Goal: Task Accomplishment & Management: Complete application form

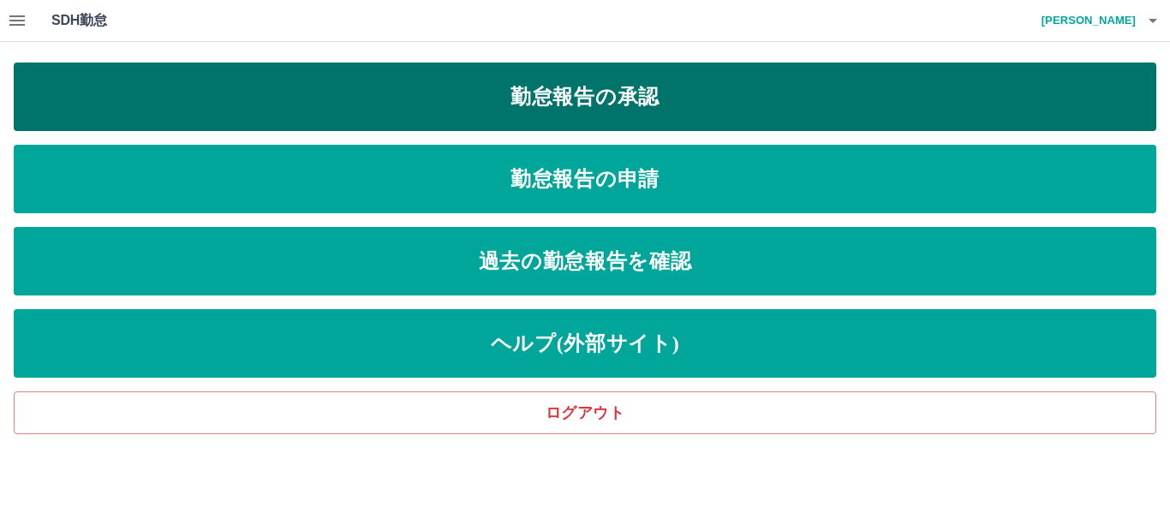
click at [612, 110] on link "勤怠報告の承認" at bounding box center [585, 97] width 1142 height 69
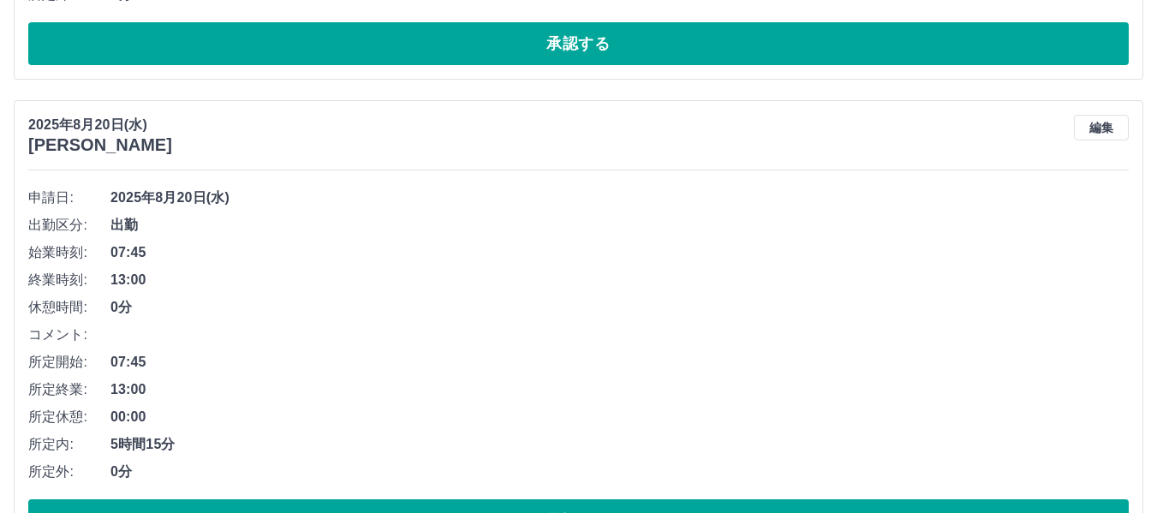
scroll to position [2569, 0]
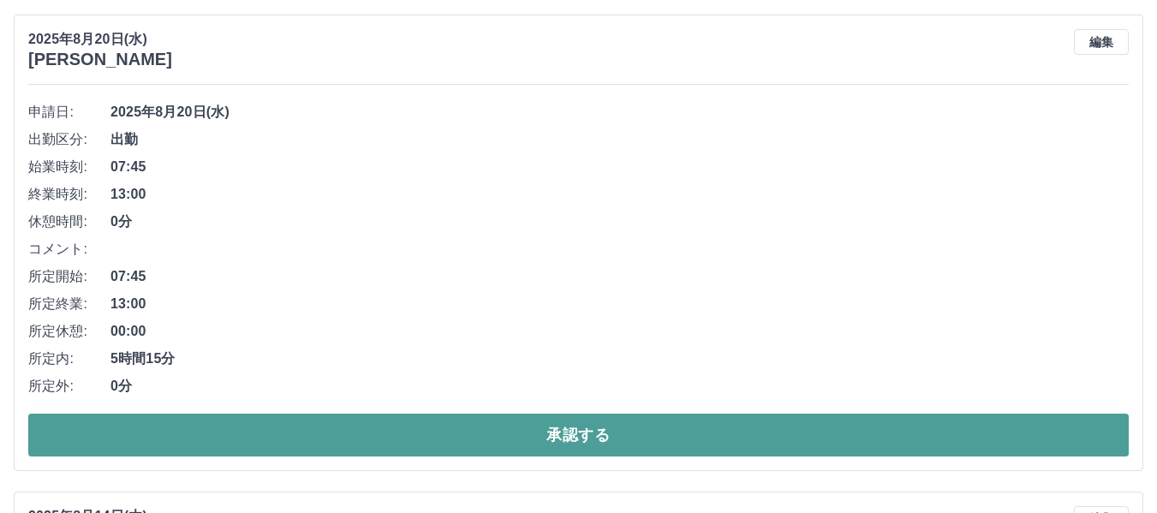
click at [542, 430] on button "承認する" at bounding box center [578, 435] width 1100 height 43
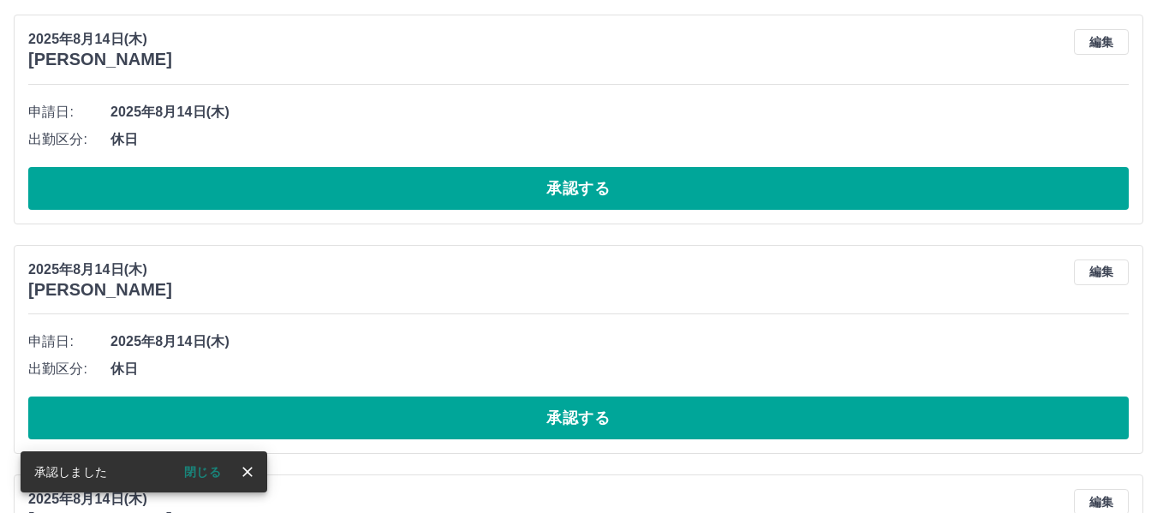
scroll to position [2092, 0]
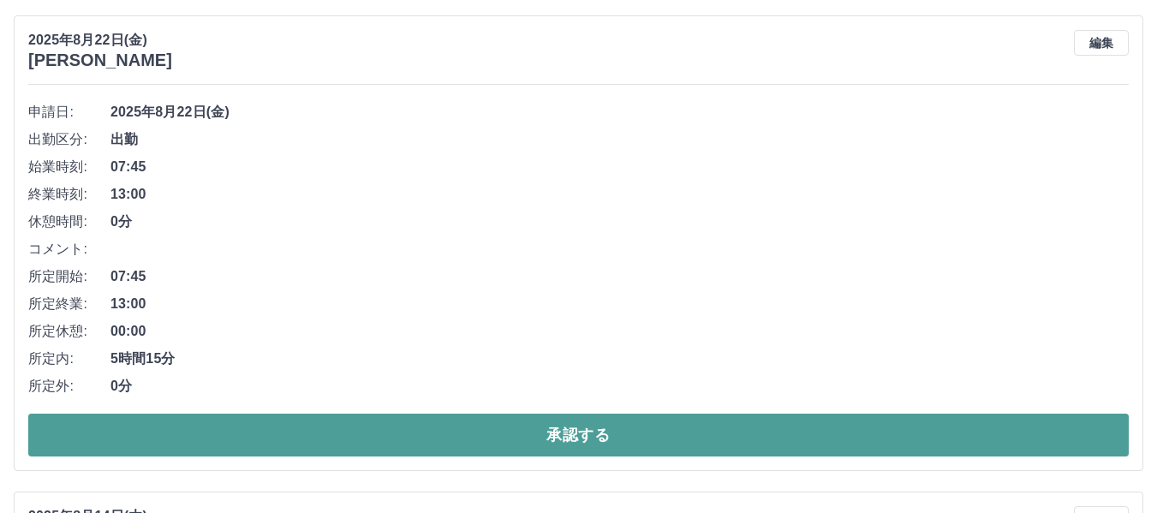
click at [610, 432] on button "承認する" at bounding box center [578, 435] width 1100 height 43
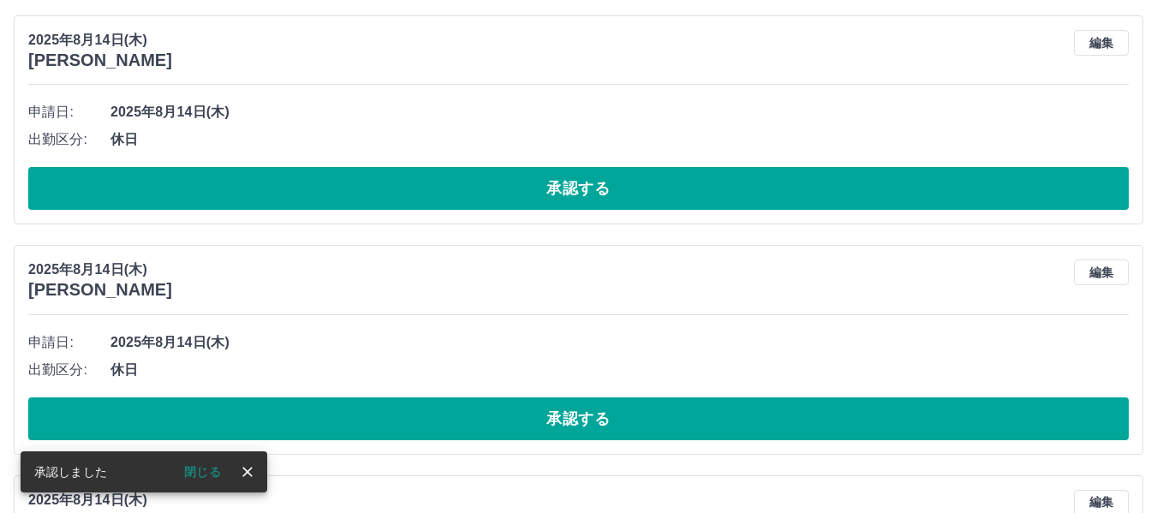
scroll to position [1616, 0]
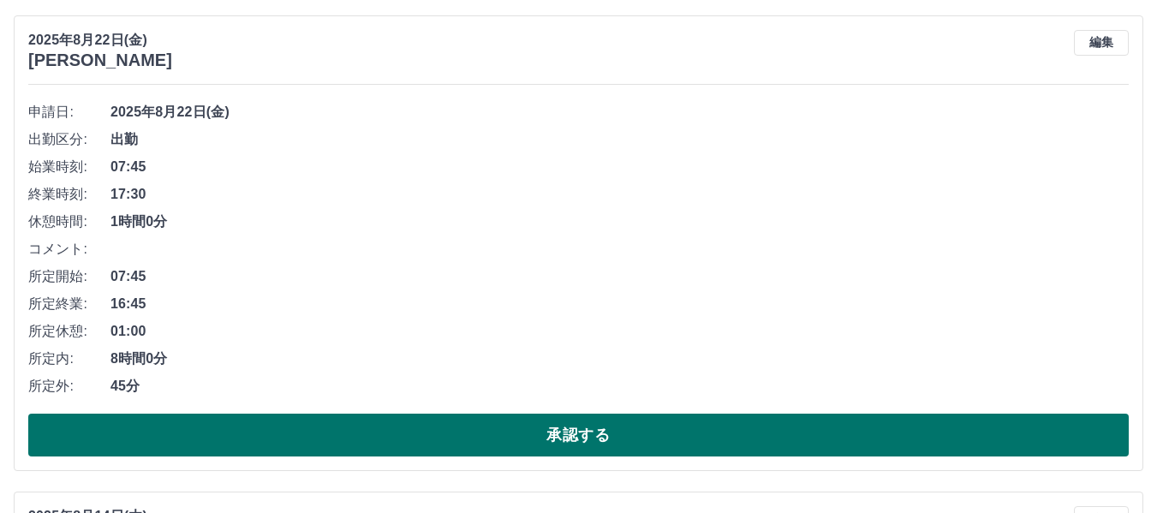
click at [571, 434] on button "承認する" at bounding box center [578, 435] width 1100 height 43
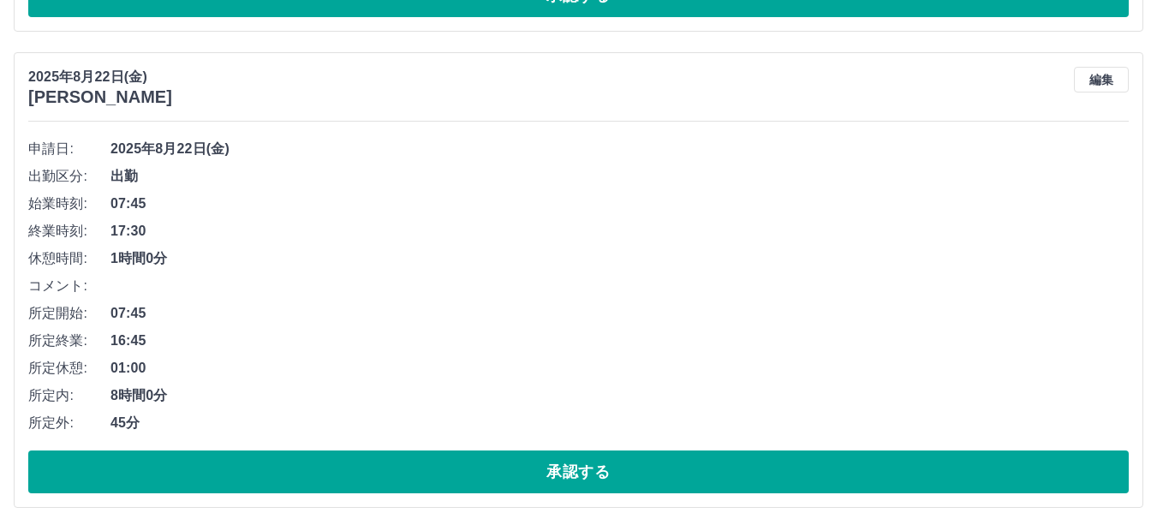
scroll to position [1225, 0]
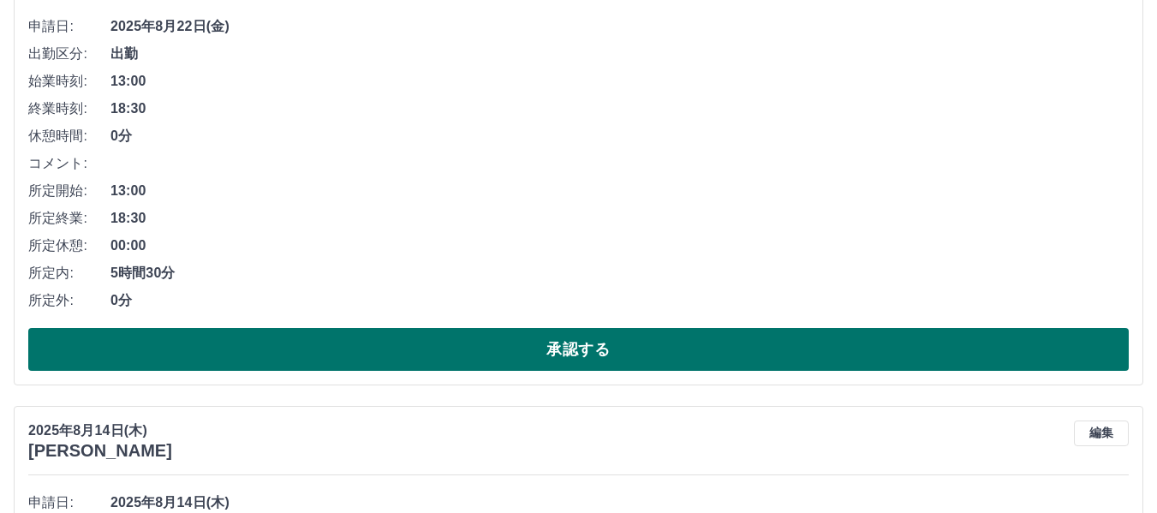
click at [574, 362] on button "承認する" at bounding box center [578, 349] width 1100 height 43
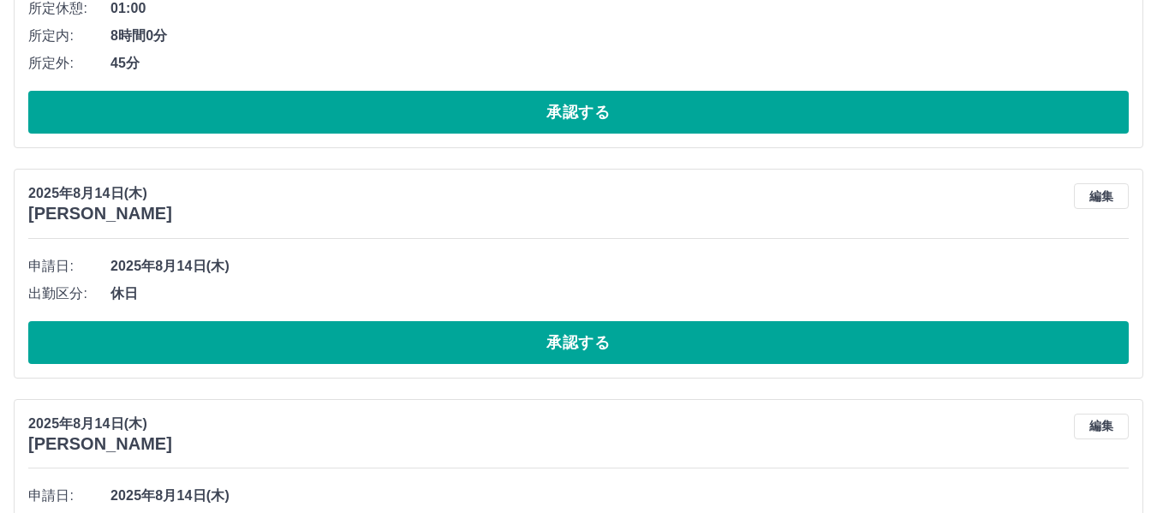
scroll to position [920, 0]
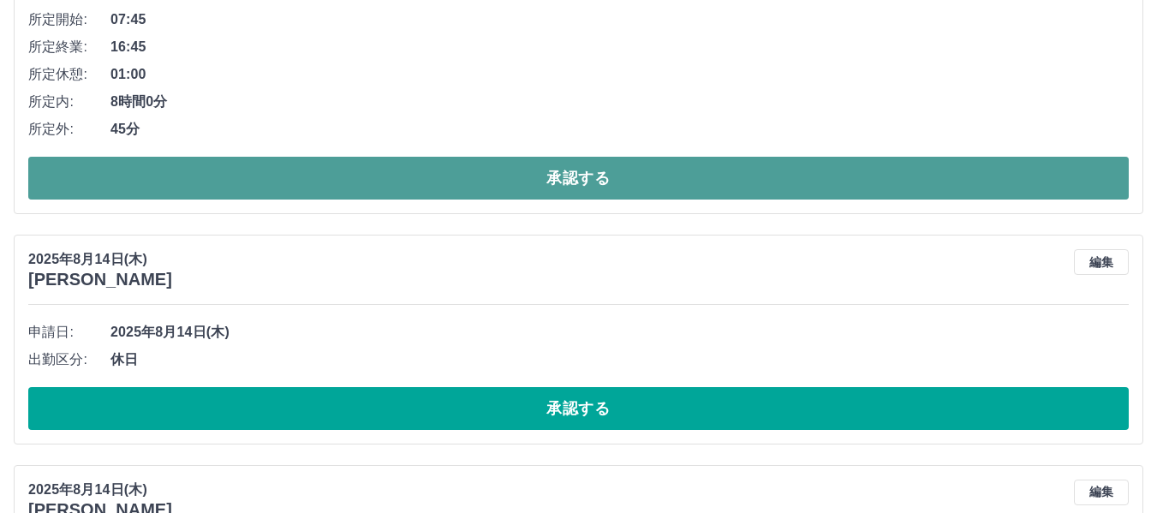
click at [595, 184] on button "承認する" at bounding box center [578, 178] width 1100 height 43
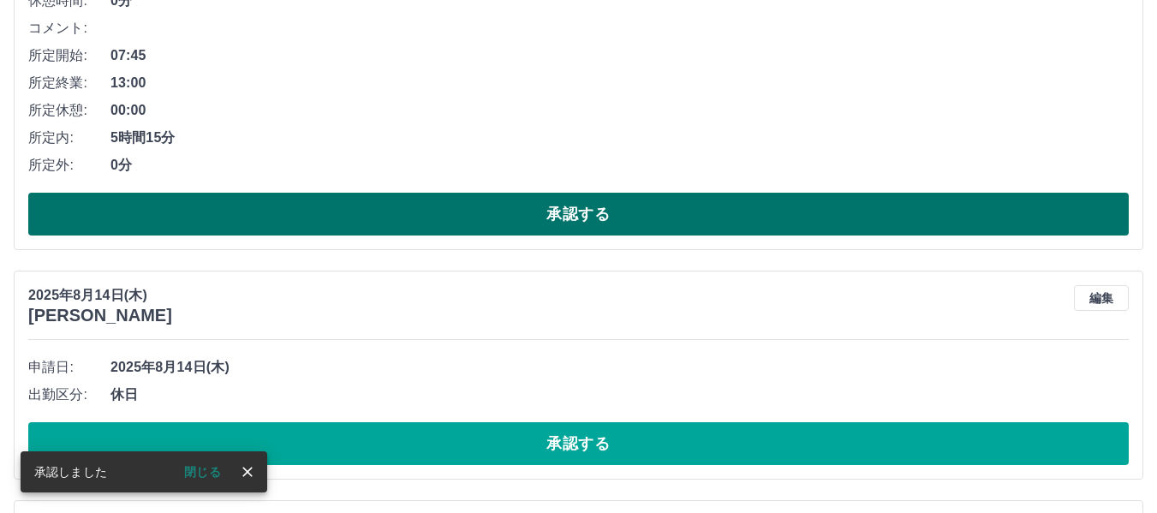
scroll to position [444, 0]
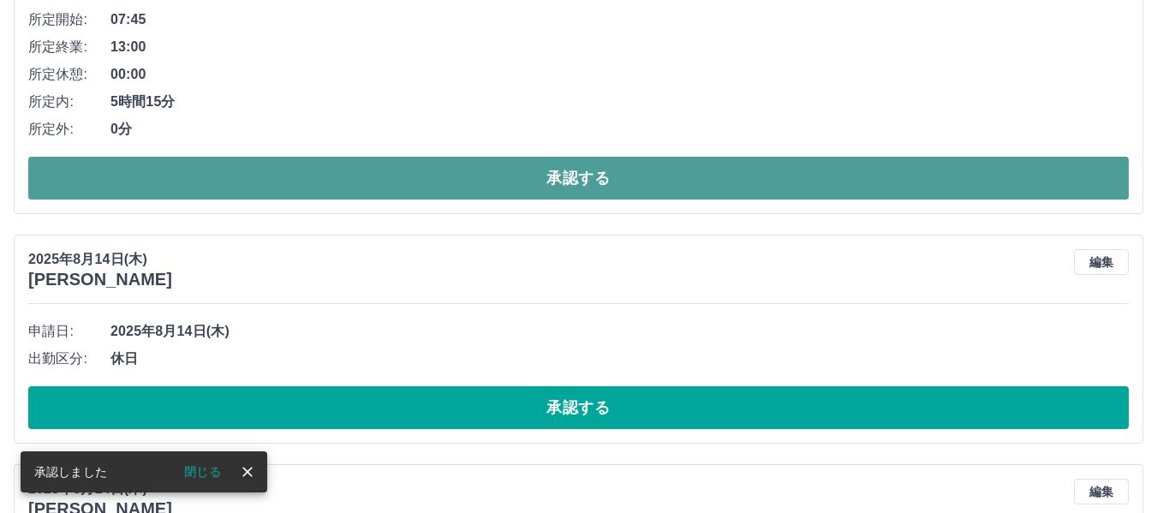
click at [597, 187] on button "承認する" at bounding box center [578, 178] width 1100 height 43
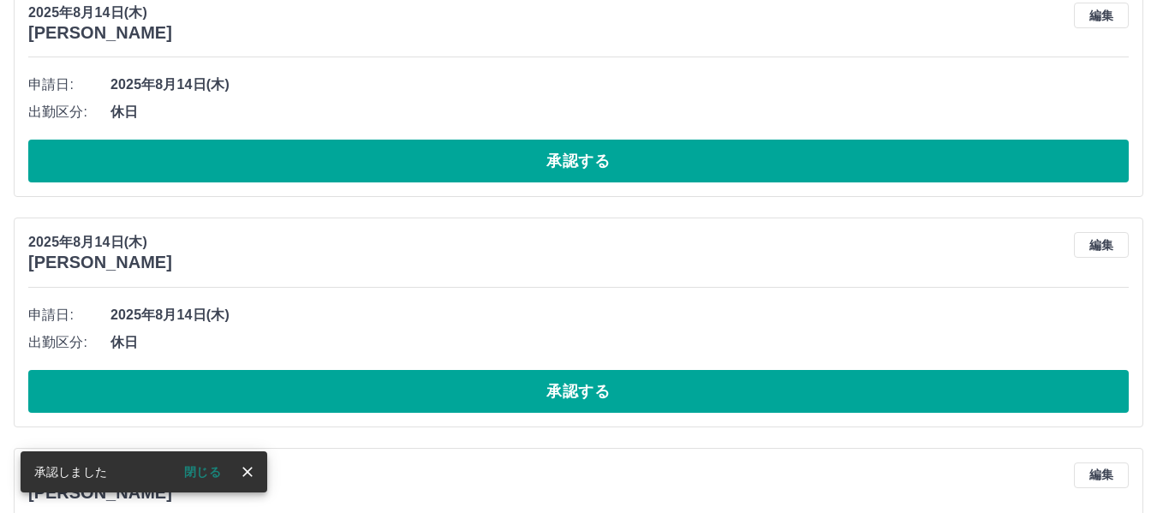
scroll to position [0, 0]
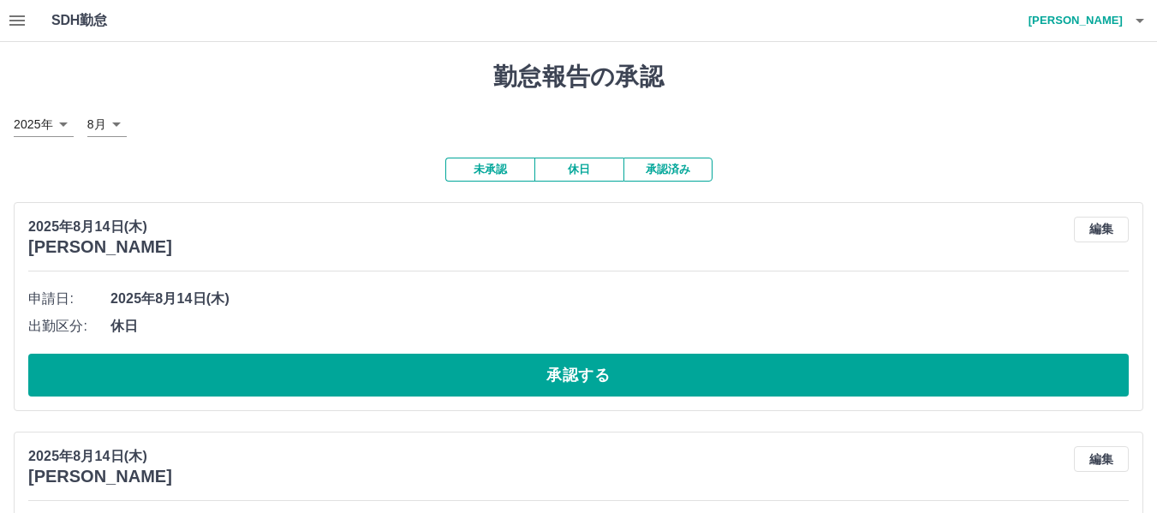
click at [682, 170] on button "承認済み" at bounding box center [667, 170] width 89 height 24
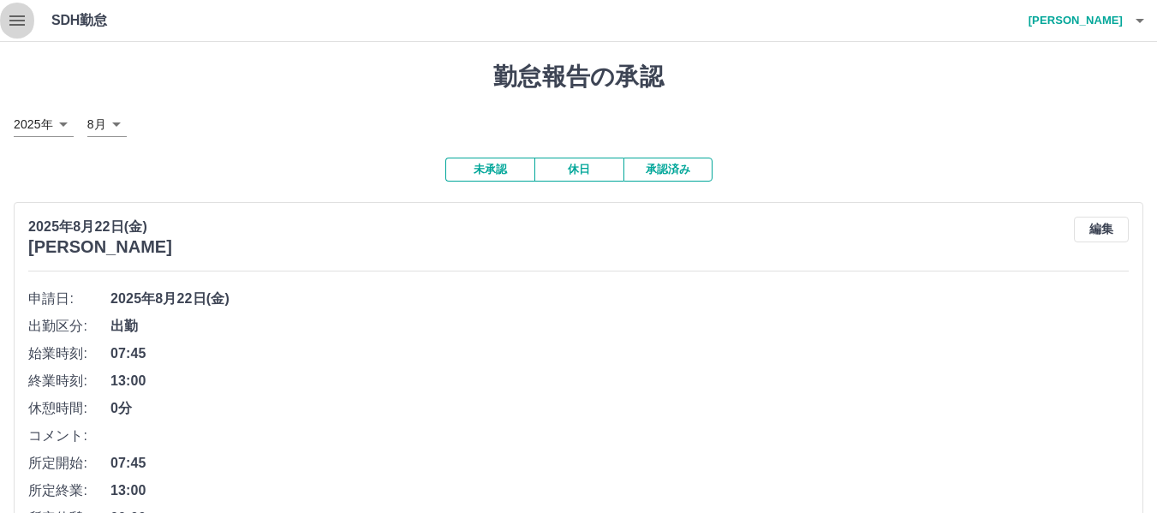
click at [26, 15] on icon "button" at bounding box center [17, 20] width 21 height 21
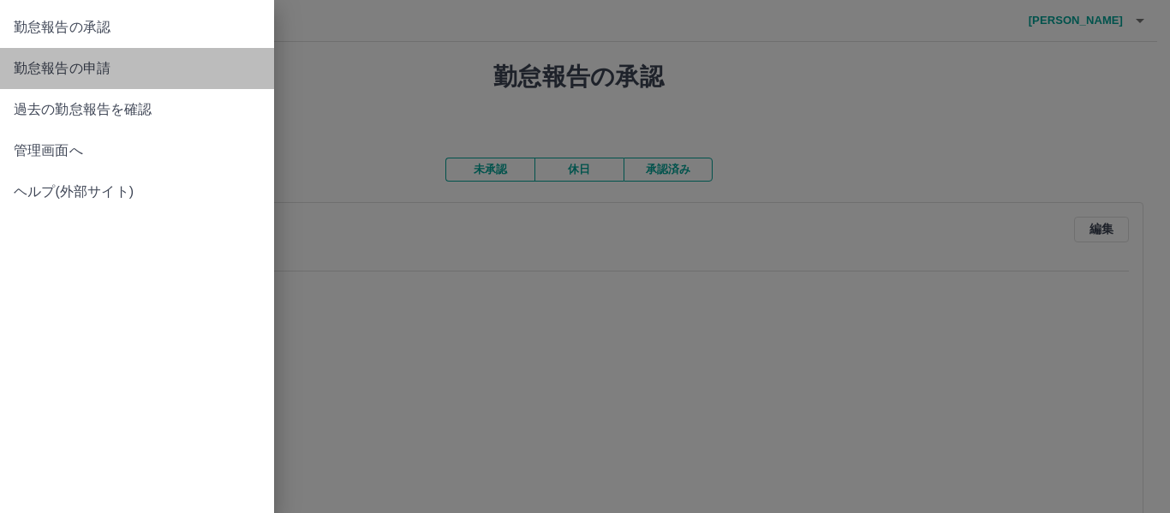
click at [64, 77] on span "勤怠報告の申請" at bounding box center [137, 68] width 247 height 21
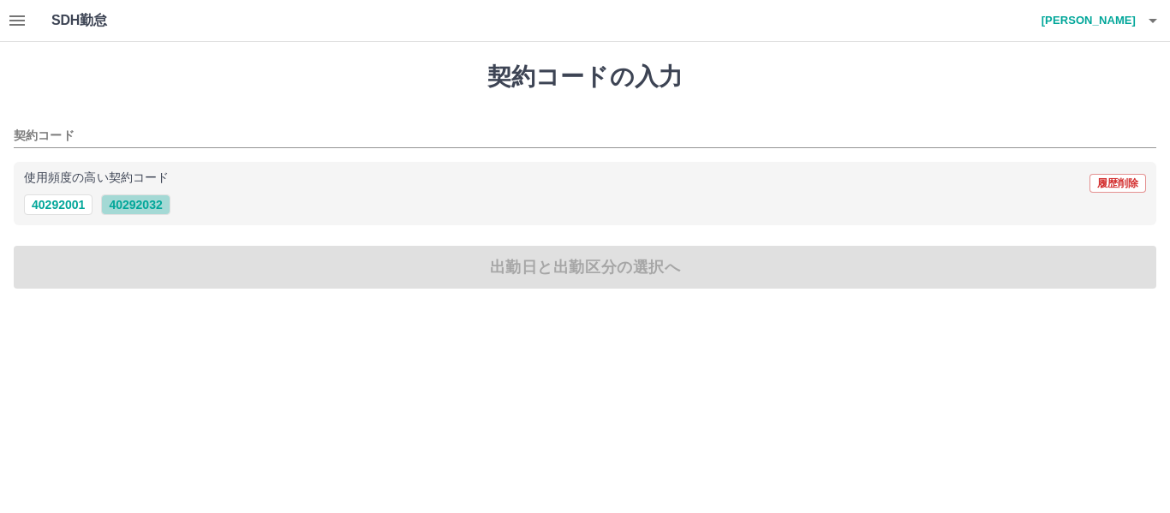
click at [134, 206] on button "40292032" at bounding box center [135, 204] width 69 height 21
type input "********"
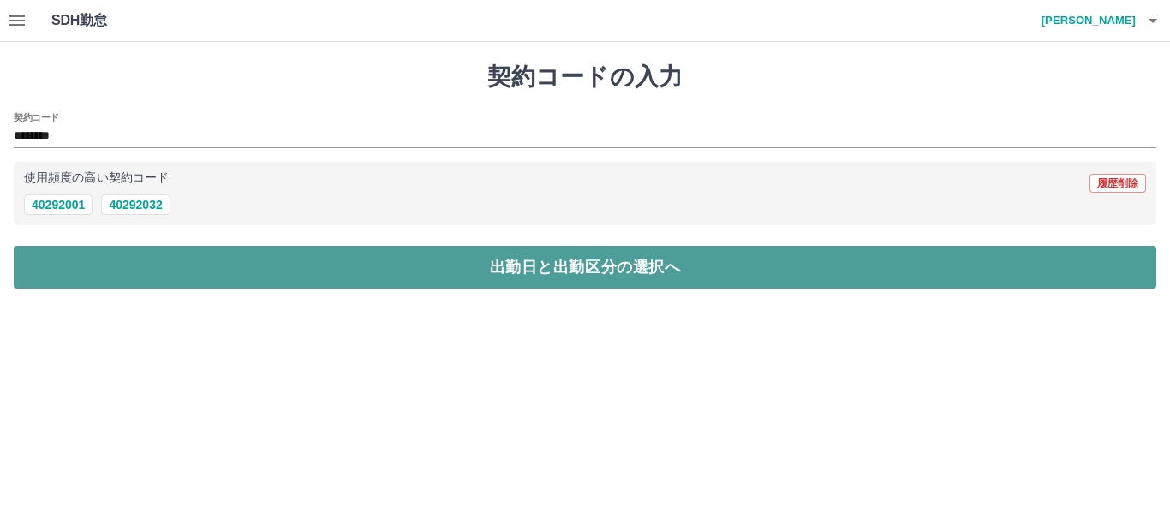
click at [152, 277] on button "出勤日と出勤区分の選択へ" at bounding box center [585, 267] width 1142 height 43
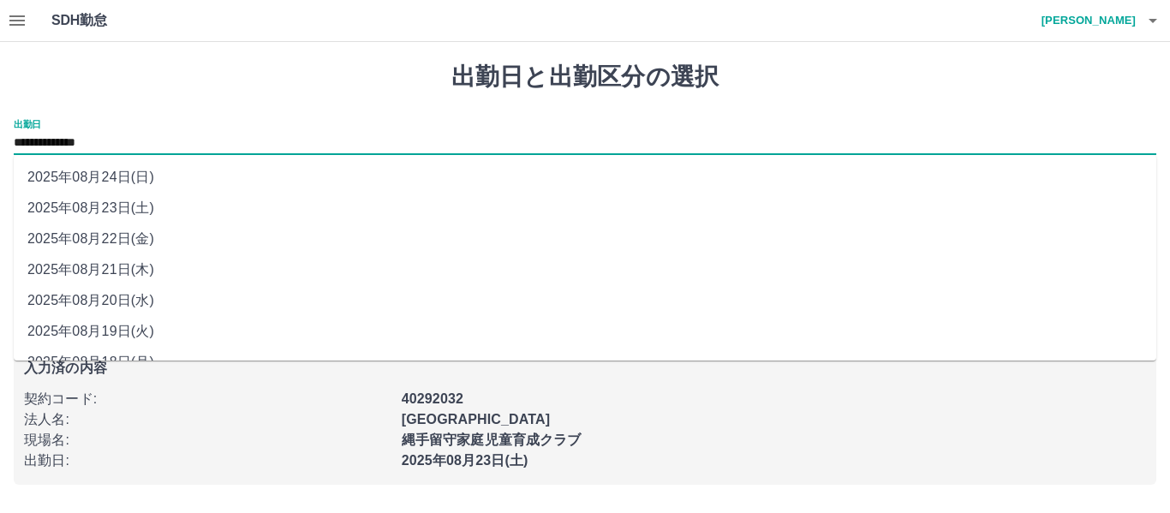
click at [130, 143] on input "**********" at bounding box center [585, 143] width 1142 height 21
click at [113, 241] on li "2025年08月22日(金)" at bounding box center [585, 238] width 1142 height 31
type input "**********"
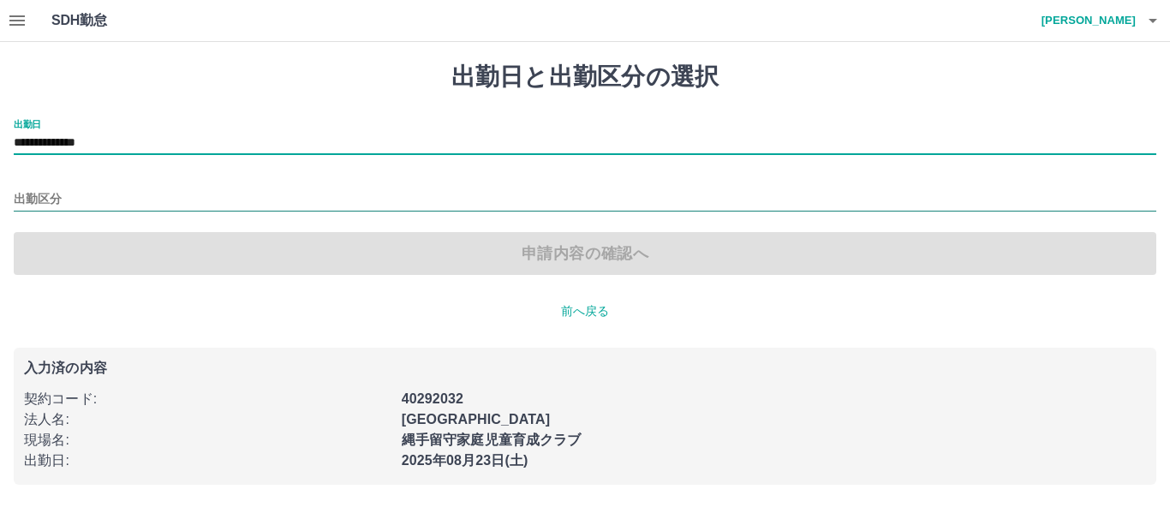
click at [80, 201] on input "出勤区分" at bounding box center [585, 199] width 1142 height 21
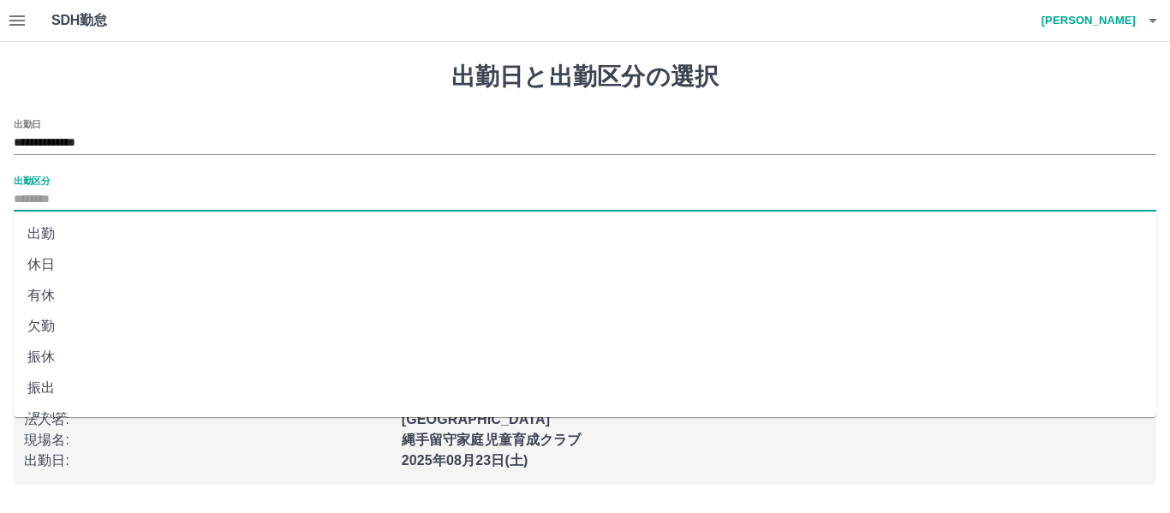
click at [57, 229] on li "出勤" at bounding box center [585, 233] width 1142 height 31
type input "**"
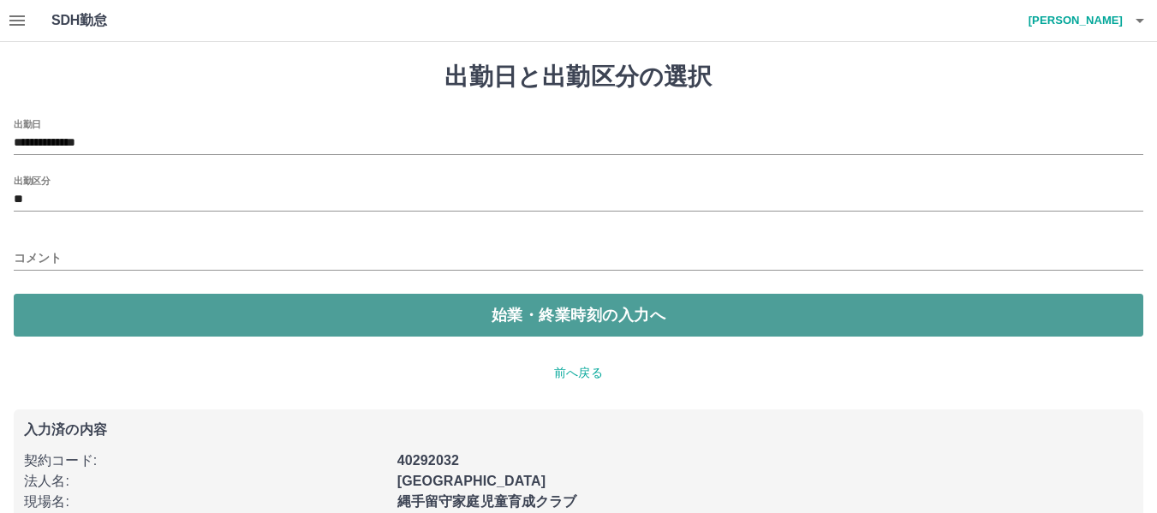
drag, startPoint x: 69, startPoint y: 319, endPoint x: 69, endPoint y: 308, distance: 10.3
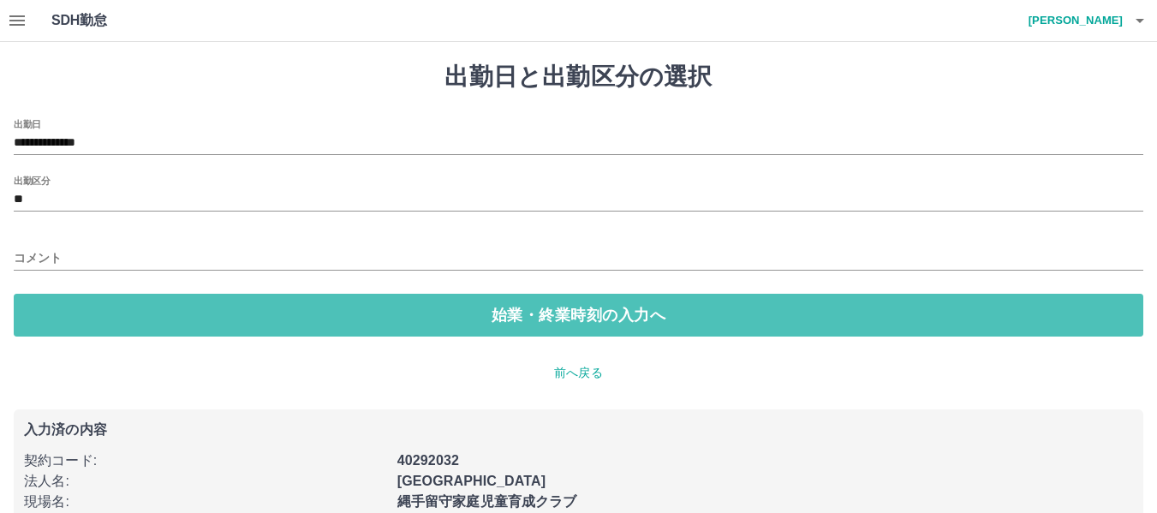
click at [69, 318] on button "始業・終業時刻の入力へ" at bounding box center [578, 315] width 1129 height 43
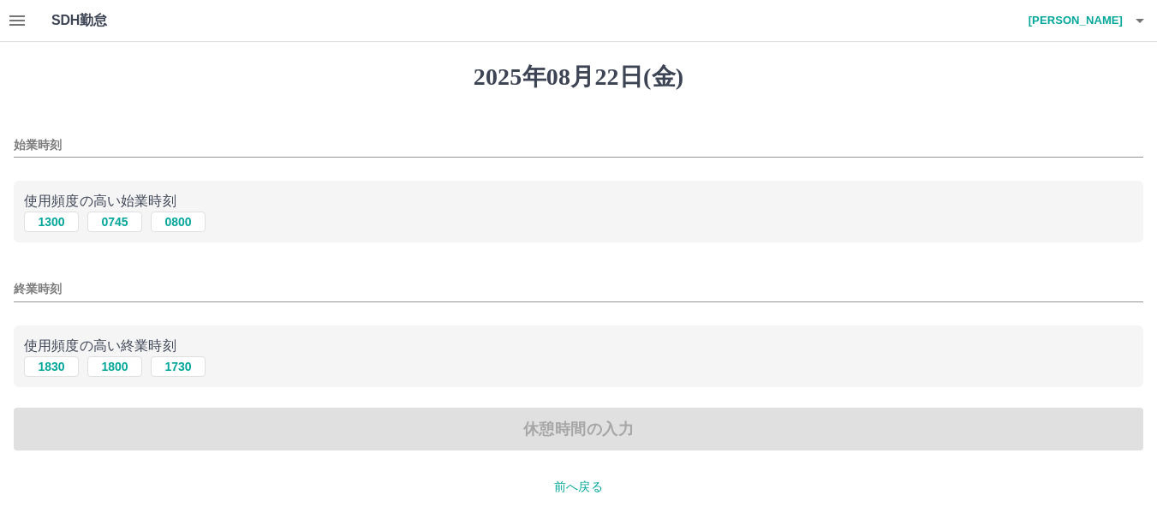
click at [81, 133] on input "始業時刻" at bounding box center [578, 145] width 1129 height 25
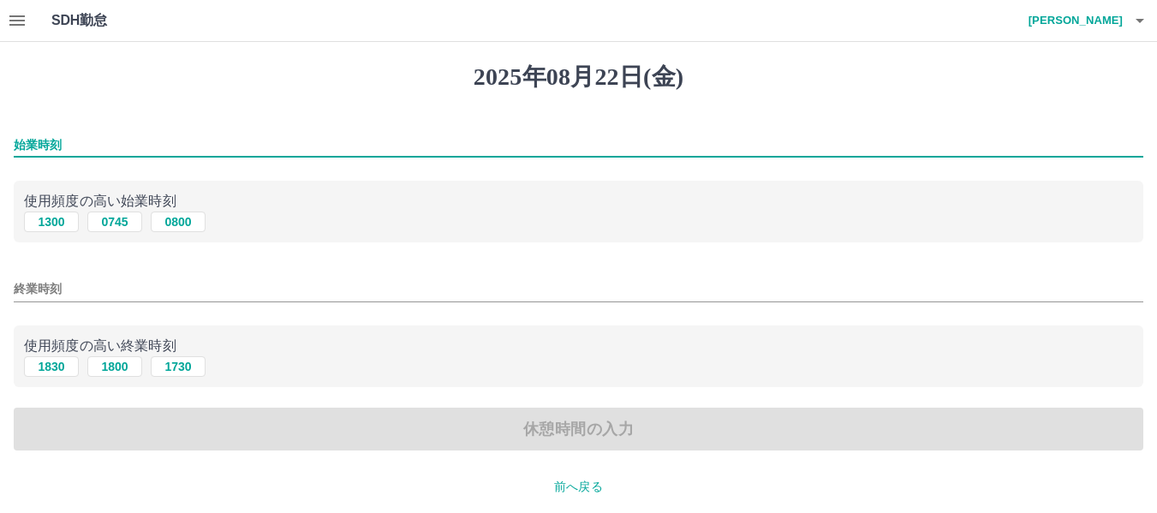
click at [122, 150] on input "始業時刻" at bounding box center [578, 145] width 1129 height 25
type input "***"
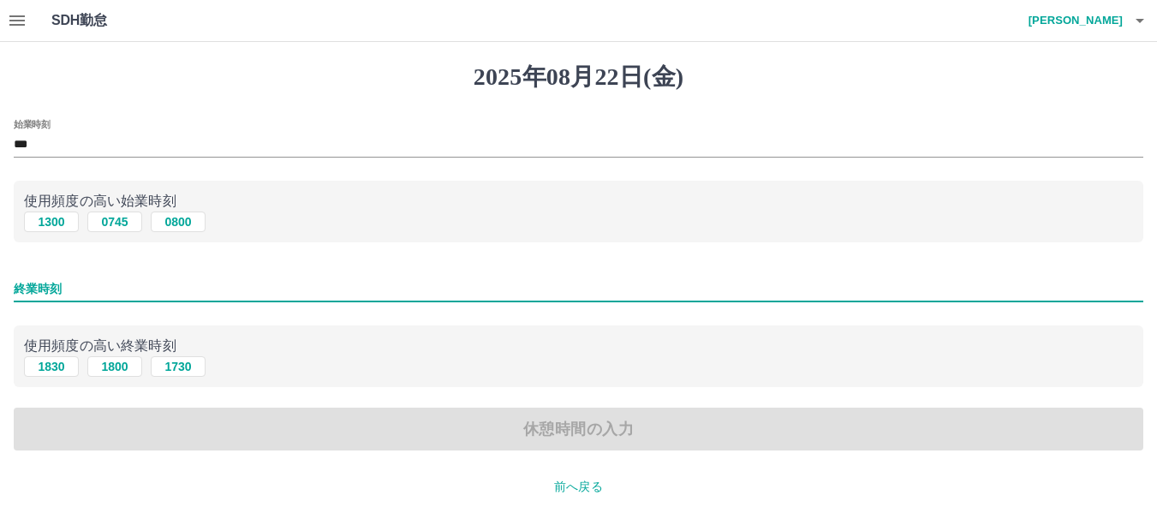
click at [58, 287] on input "終業時刻" at bounding box center [578, 289] width 1129 height 25
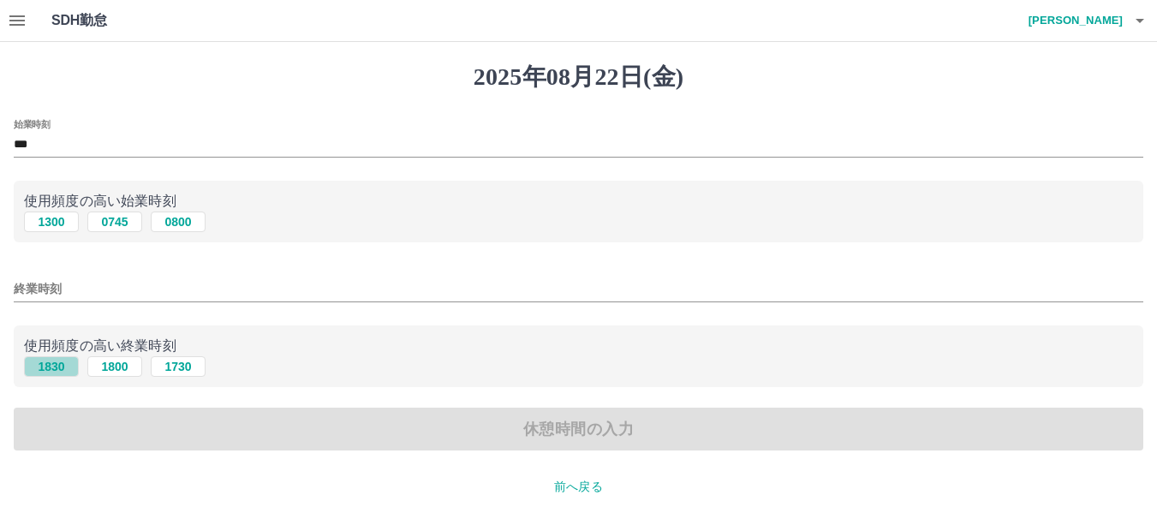
click at [51, 370] on button "1830" at bounding box center [51, 366] width 55 height 21
type input "****"
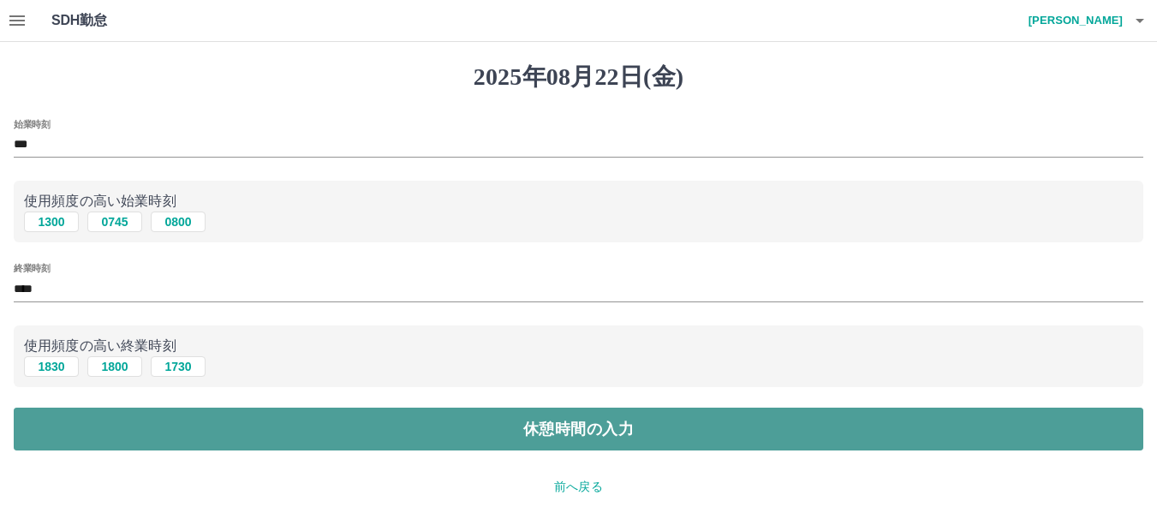
click at [267, 444] on button "休憩時間の入力" at bounding box center [578, 429] width 1129 height 43
type input "****"
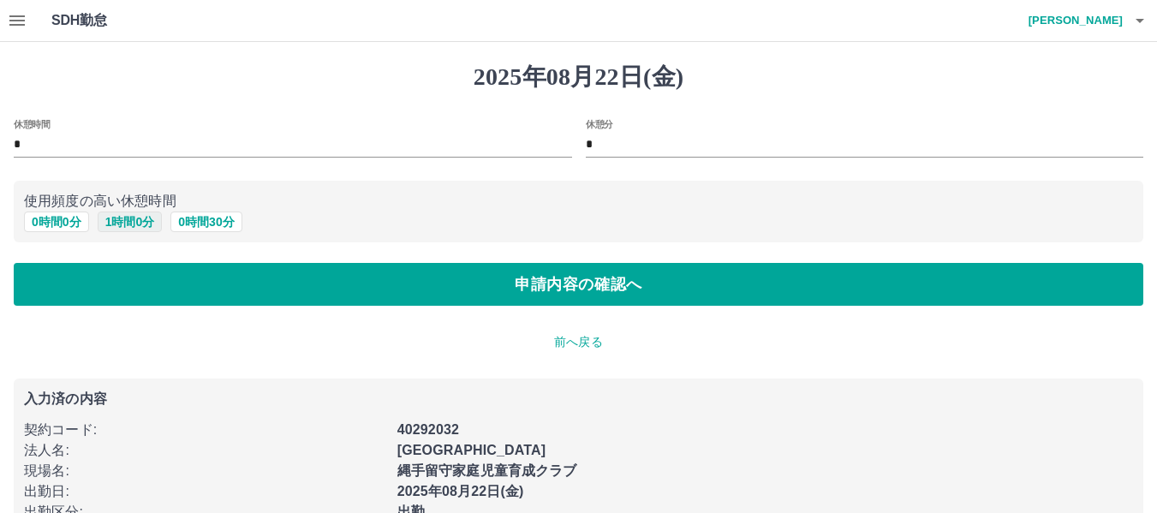
click at [141, 225] on button "1 時間 0 分" at bounding box center [130, 222] width 65 height 21
type input "*"
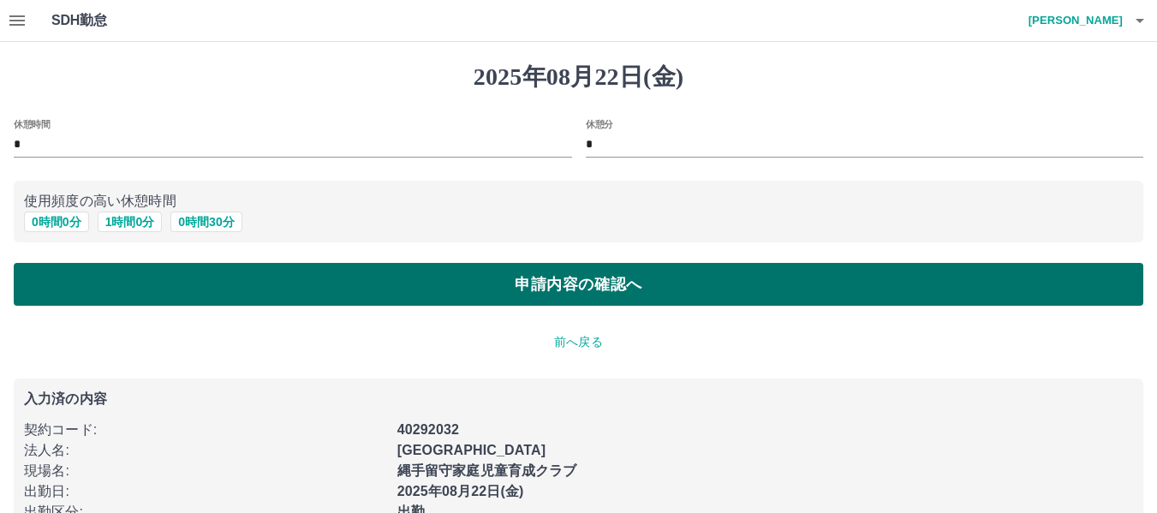
click at [162, 277] on button "申請内容の確認へ" at bounding box center [578, 284] width 1129 height 43
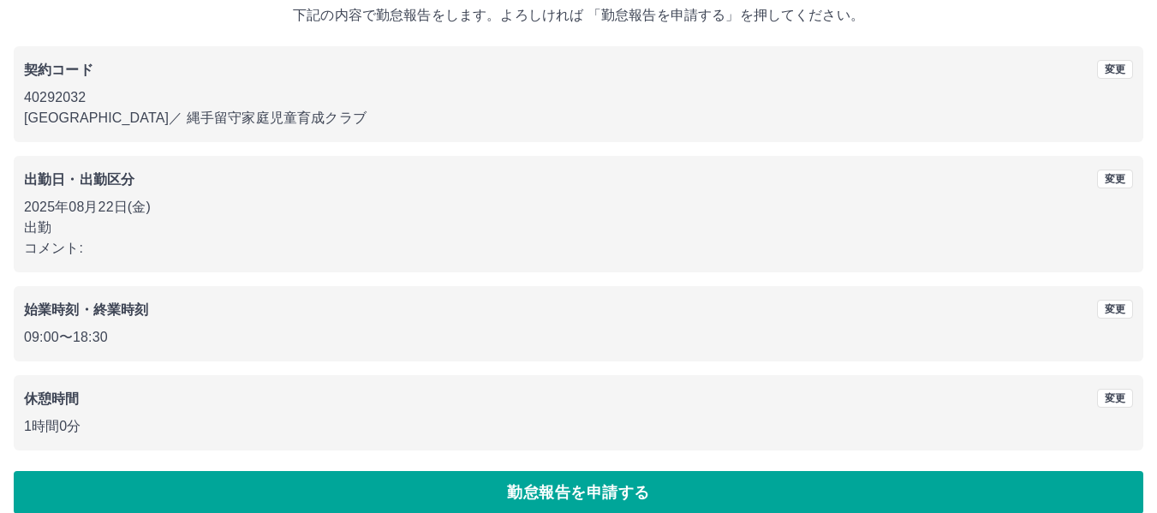
scroll to position [128, 0]
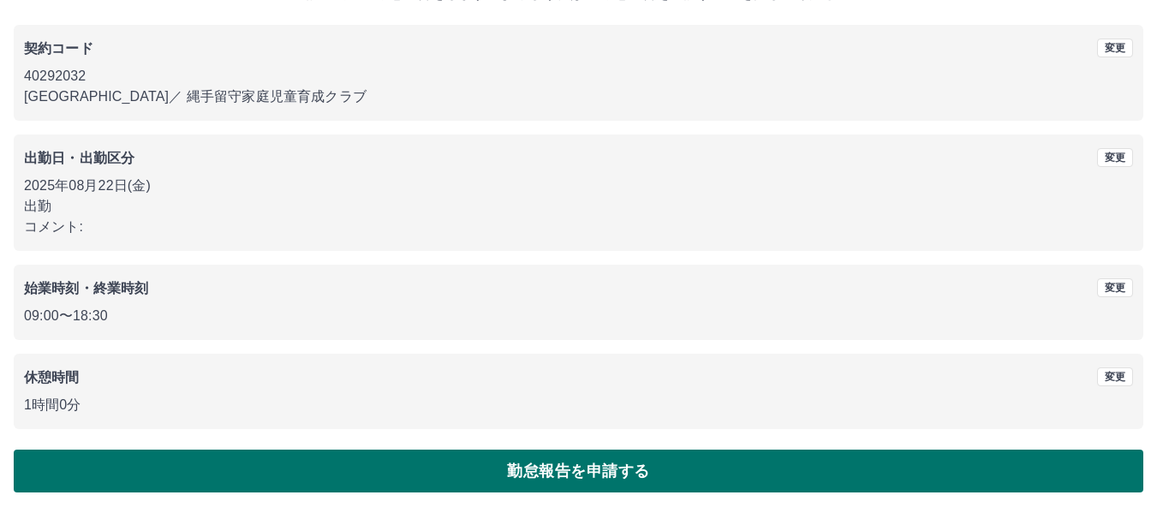
click at [227, 456] on button "勤怠報告を申請する" at bounding box center [578, 471] width 1129 height 43
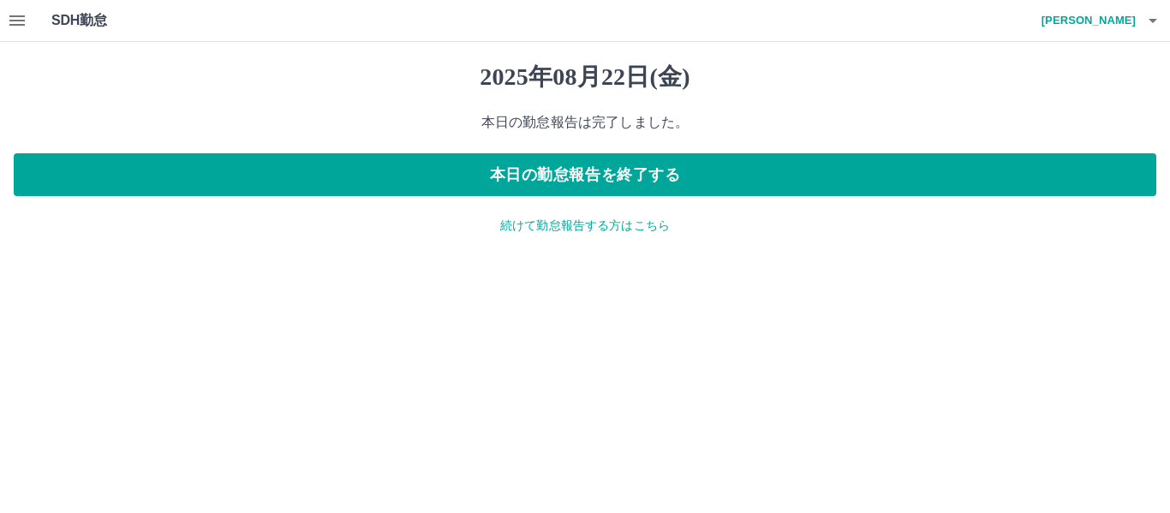
click at [550, 239] on div "2025年08月22日(金) 本日の勤怠報告は完了しました。 本日の勤怠報告を終了する 続けて勤怠報告する方はこちら" at bounding box center [585, 148] width 1170 height 213
click at [548, 224] on p "続けて勤怠報告する方はこちら" at bounding box center [585, 226] width 1142 height 18
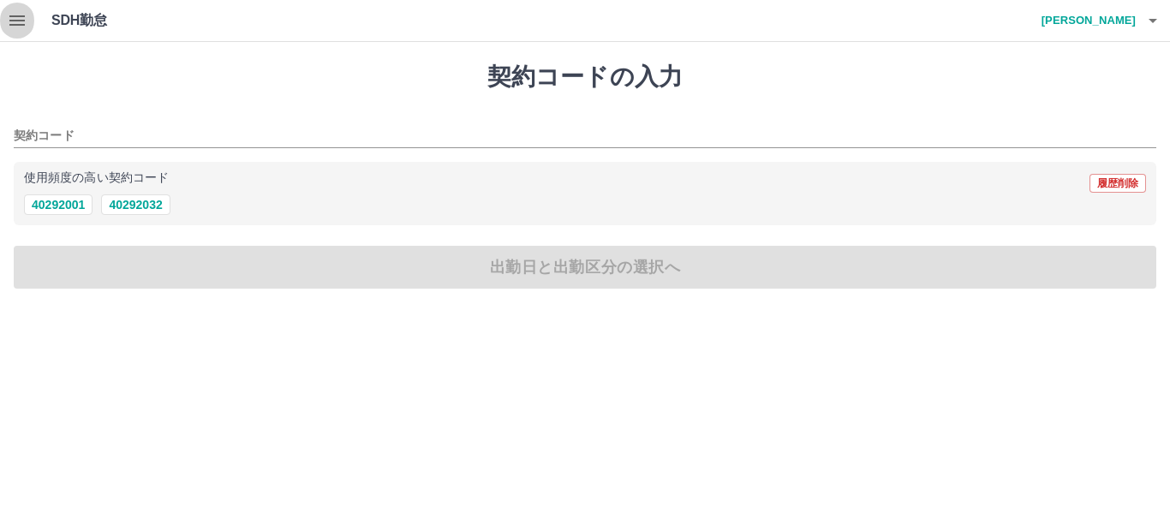
click at [18, 23] on icon "button" at bounding box center [17, 20] width 21 height 21
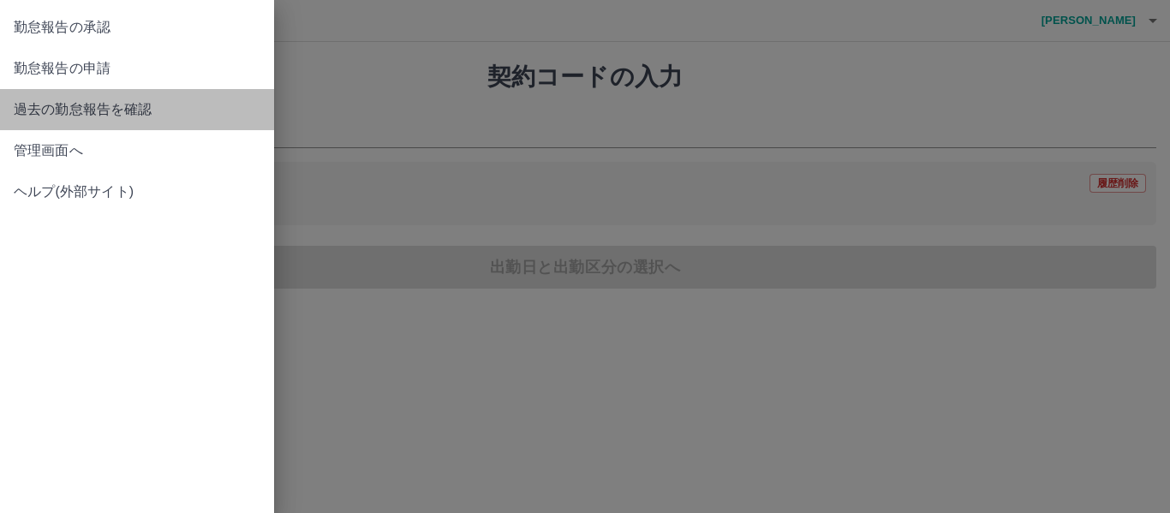
click at [128, 113] on span "過去の勤怠報告を確認" at bounding box center [137, 109] width 247 height 21
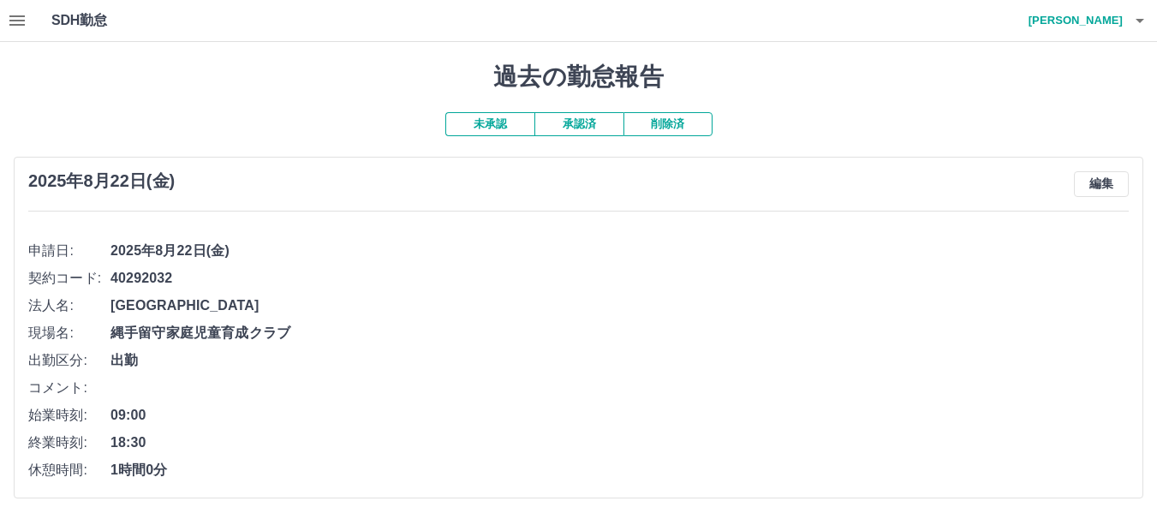
click at [565, 126] on button "承認済" at bounding box center [578, 124] width 89 height 24
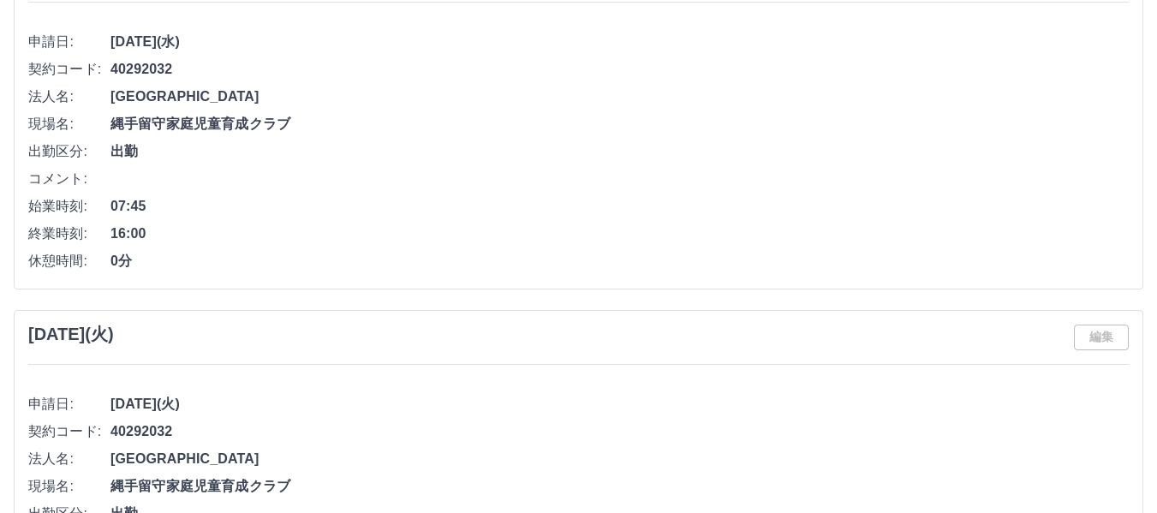
scroll to position [8599, 0]
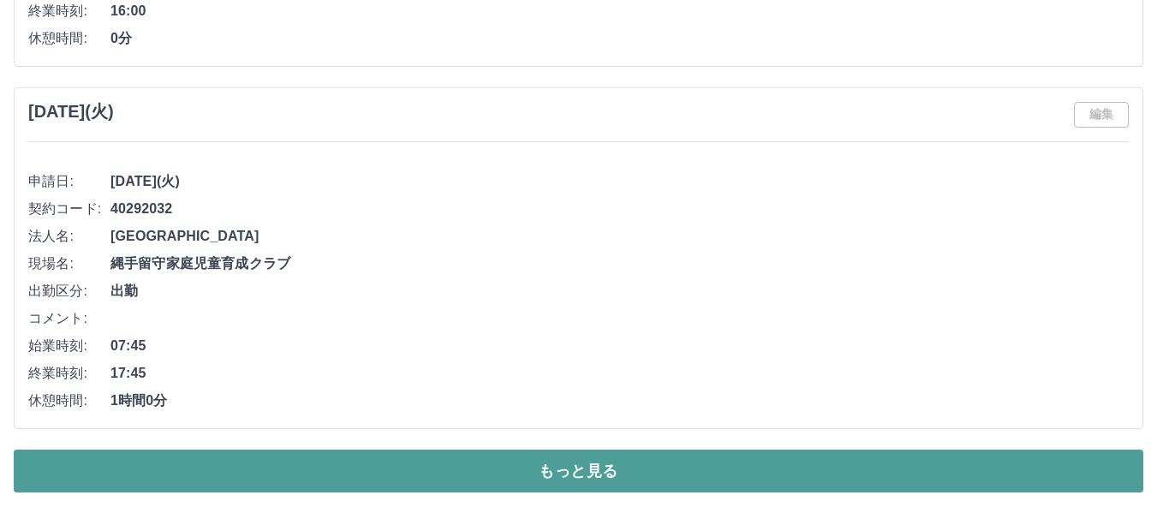
click at [618, 475] on button "もっと見る" at bounding box center [578, 471] width 1129 height 43
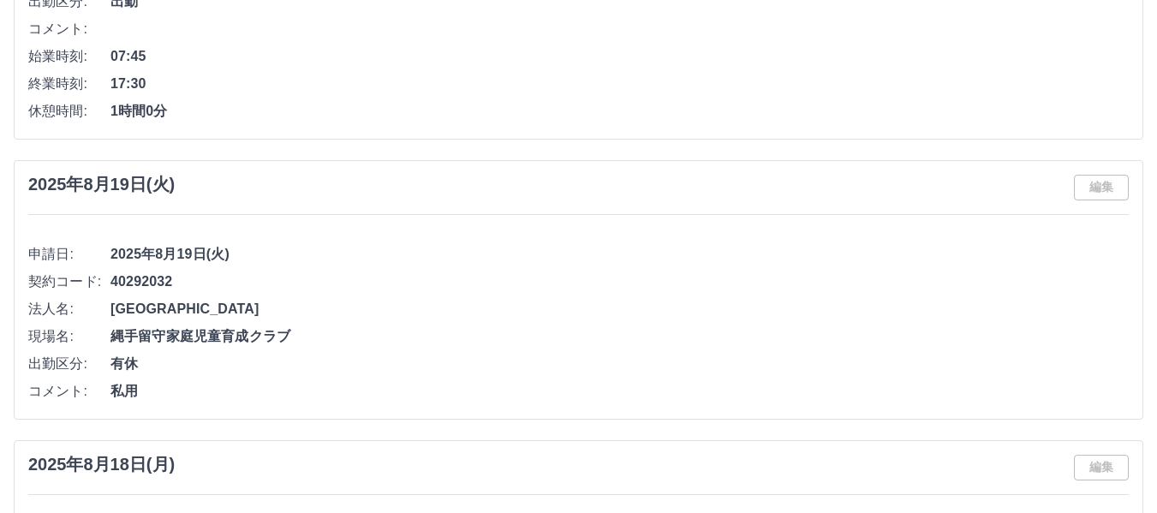
scroll to position [0, 0]
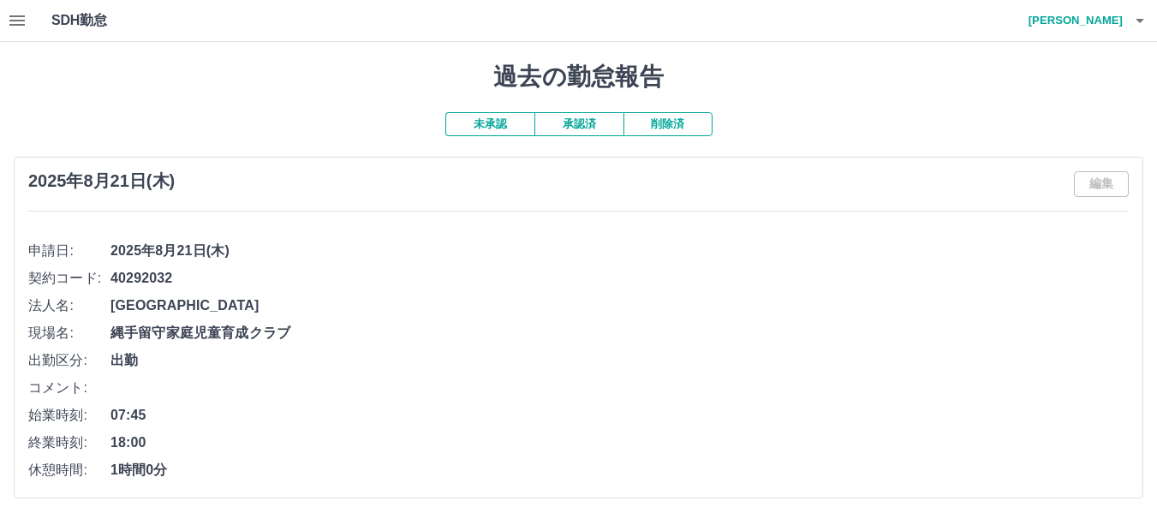
click at [493, 127] on button "未承認" at bounding box center [489, 124] width 89 height 24
click at [9, 28] on icon "button" at bounding box center [17, 20] width 21 height 21
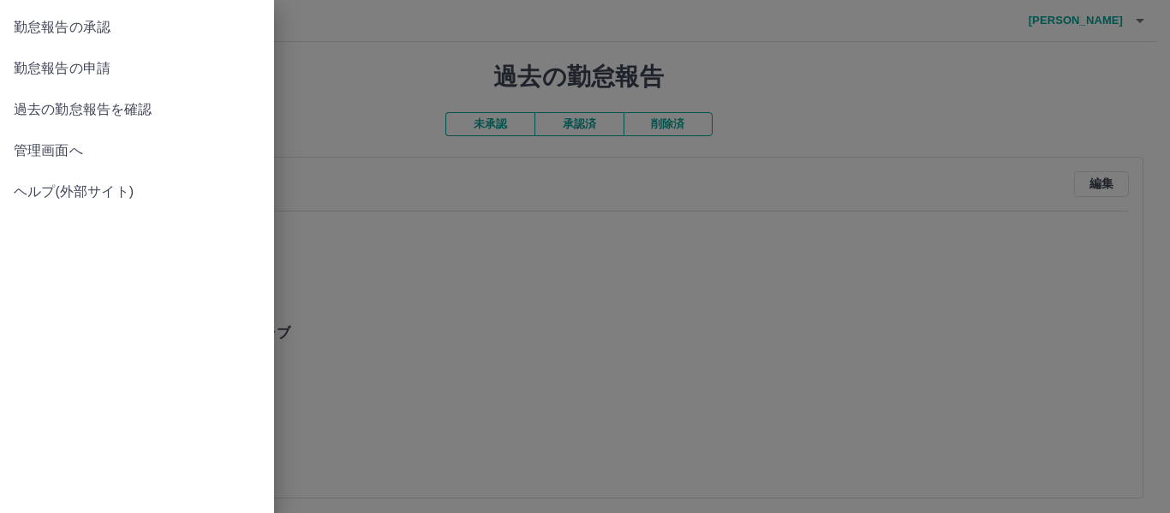
click at [69, 18] on span "勤怠報告の承認" at bounding box center [137, 27] width 247 height 21
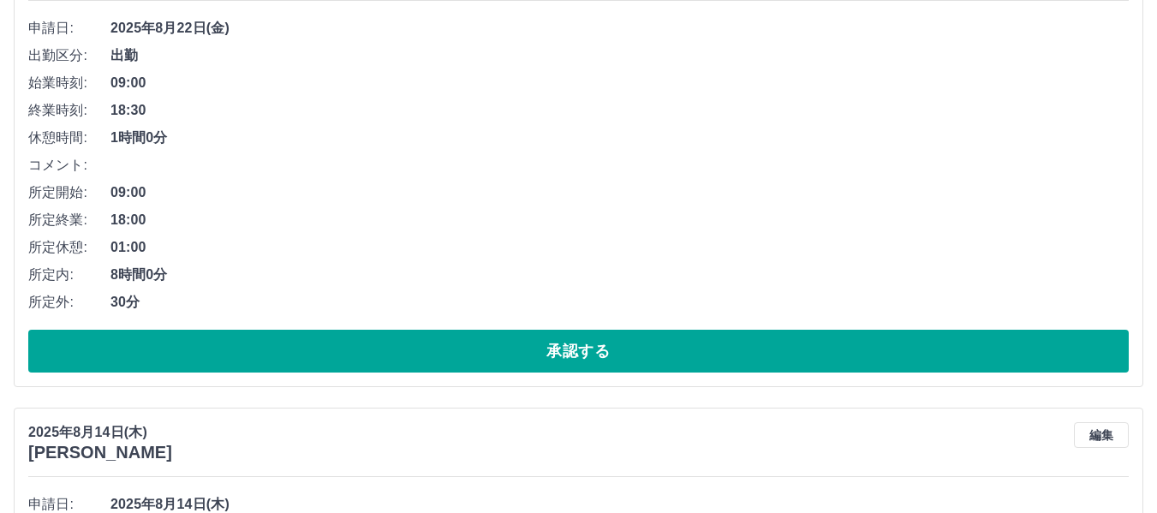
scroll to position [171, 0]
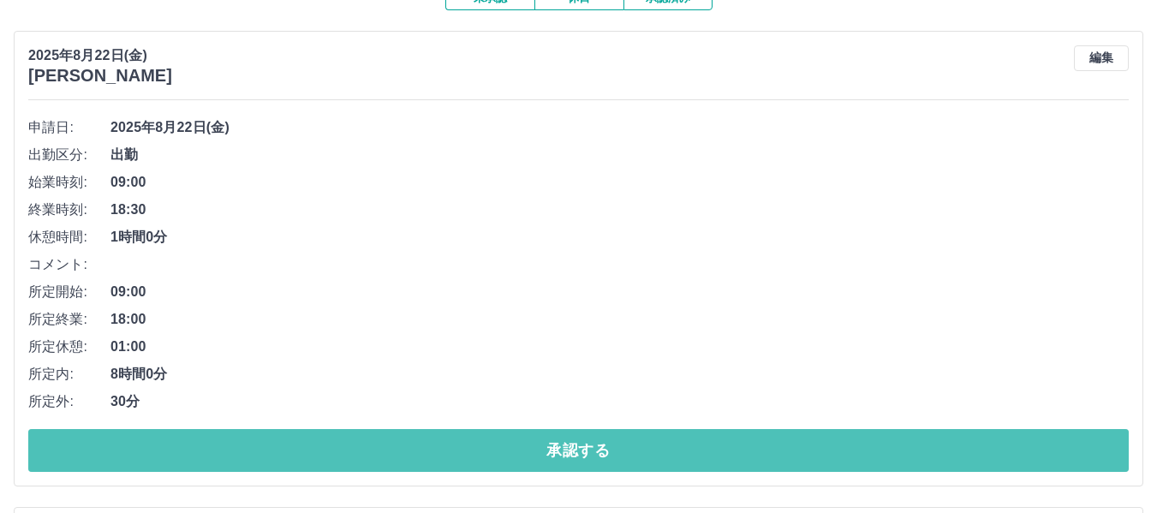
drag, startPoint x: 360, startPoint y: 454, endPoint x: 350, endPoint y: 422, distance: 33.3
click at [360, 454] on button "承認する" at bounding box center [578, 450] width 1100 height 43
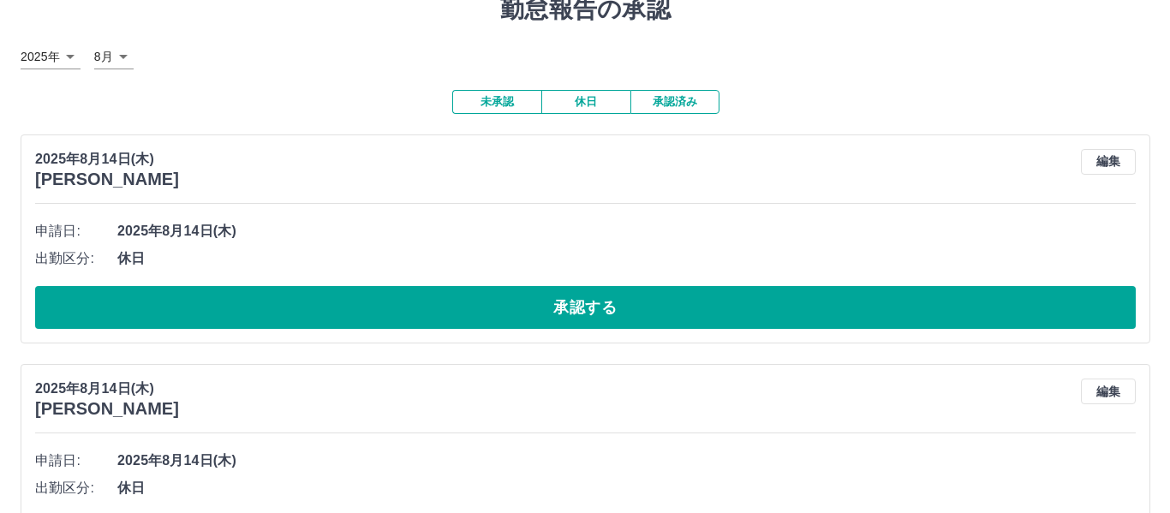
scroll to position [0, 0]
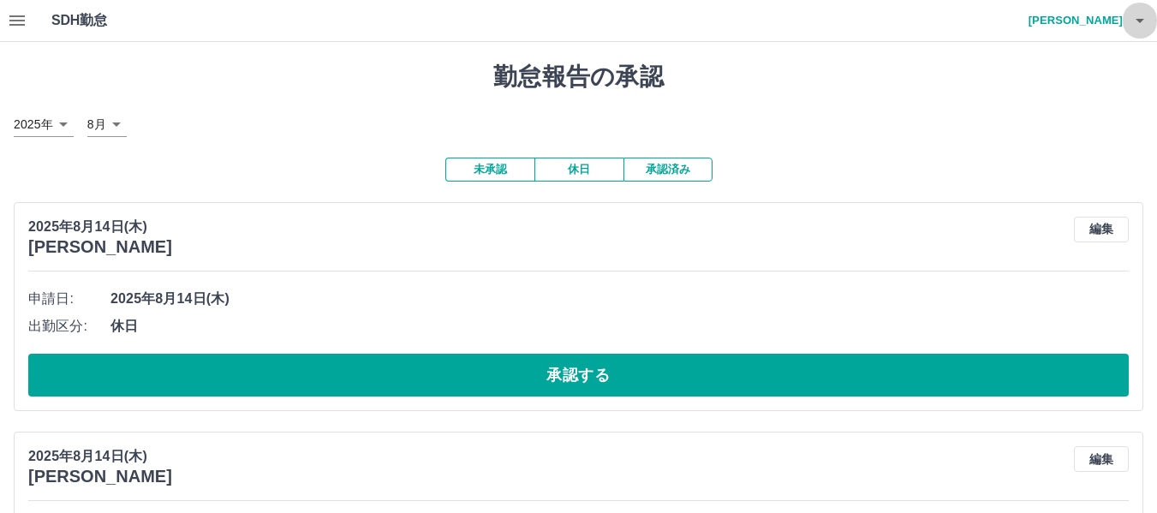
click at [1139, 26] on icon "button" at bounding box center [1139, 20] width 21 height 21
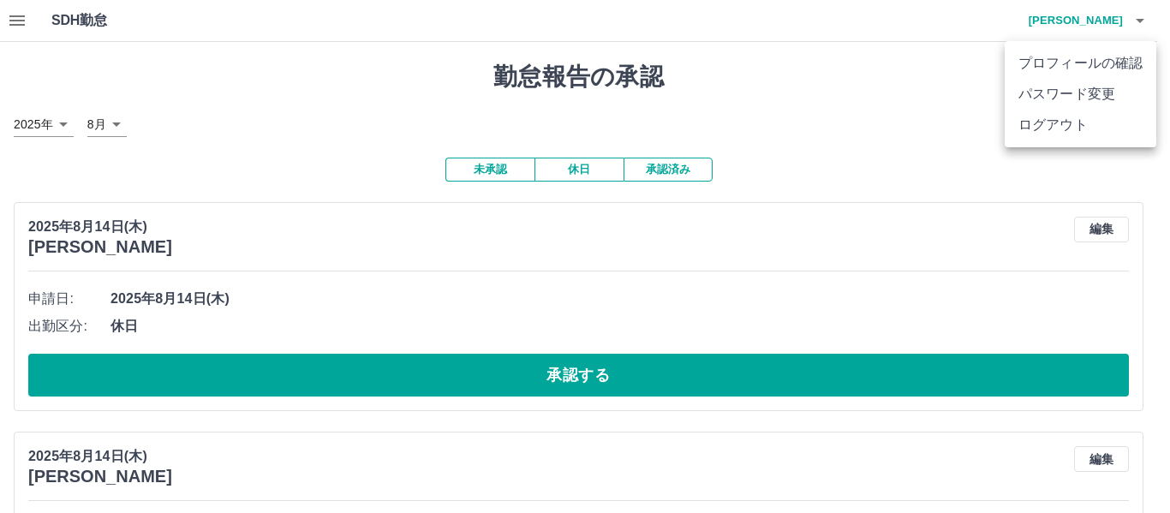
click at [1090, 125] on li "ログアウト" at bounding box center [1080, 125] width 152 height 31
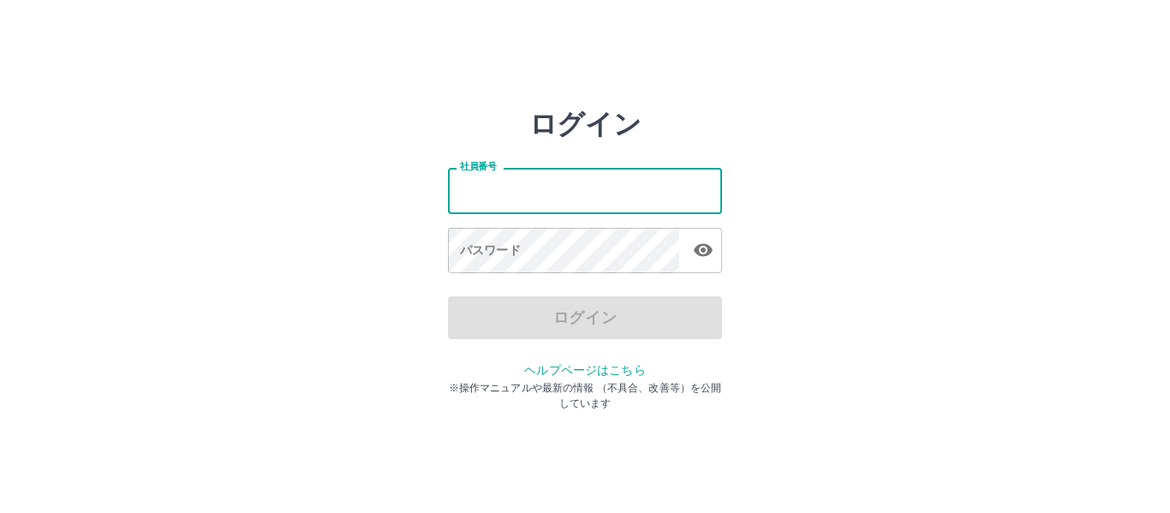
drag, startPoint x: 534, startPoint y: 192, endPoint x: 544, endPoint y: 176, distance: 18.8
click at [539, 185] on input "社員番号" at bounding box center [585, 190] width 274 height 45
type input "*******"
click at [570, 196] on input "社員番号" at bounding box center [585, 190] width 274 height 45
type input "*******"
